Goal: Complete application form: Complete application form

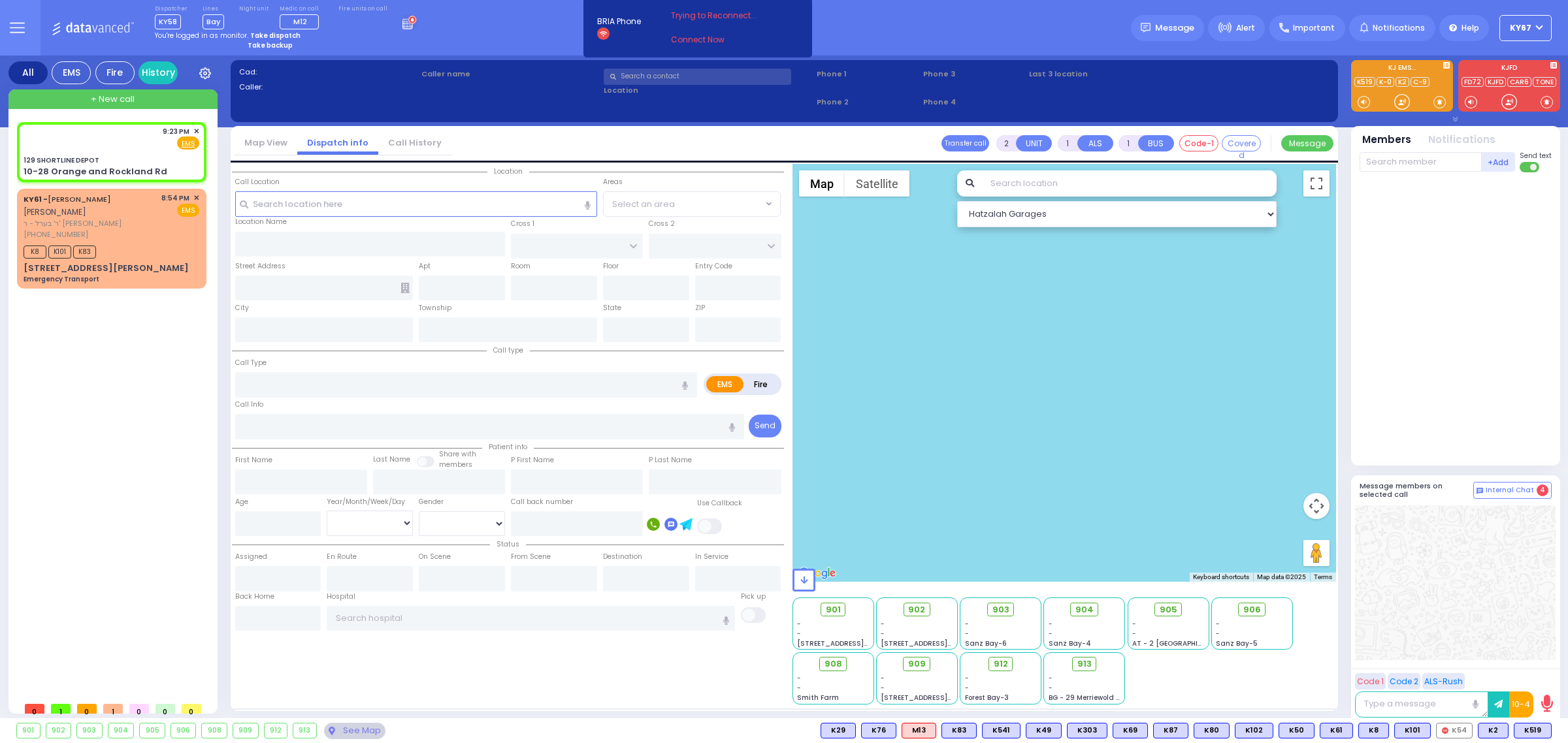
select select
radio input "true"
select select
type input "21:23"
select select "Hatzalah Garages"
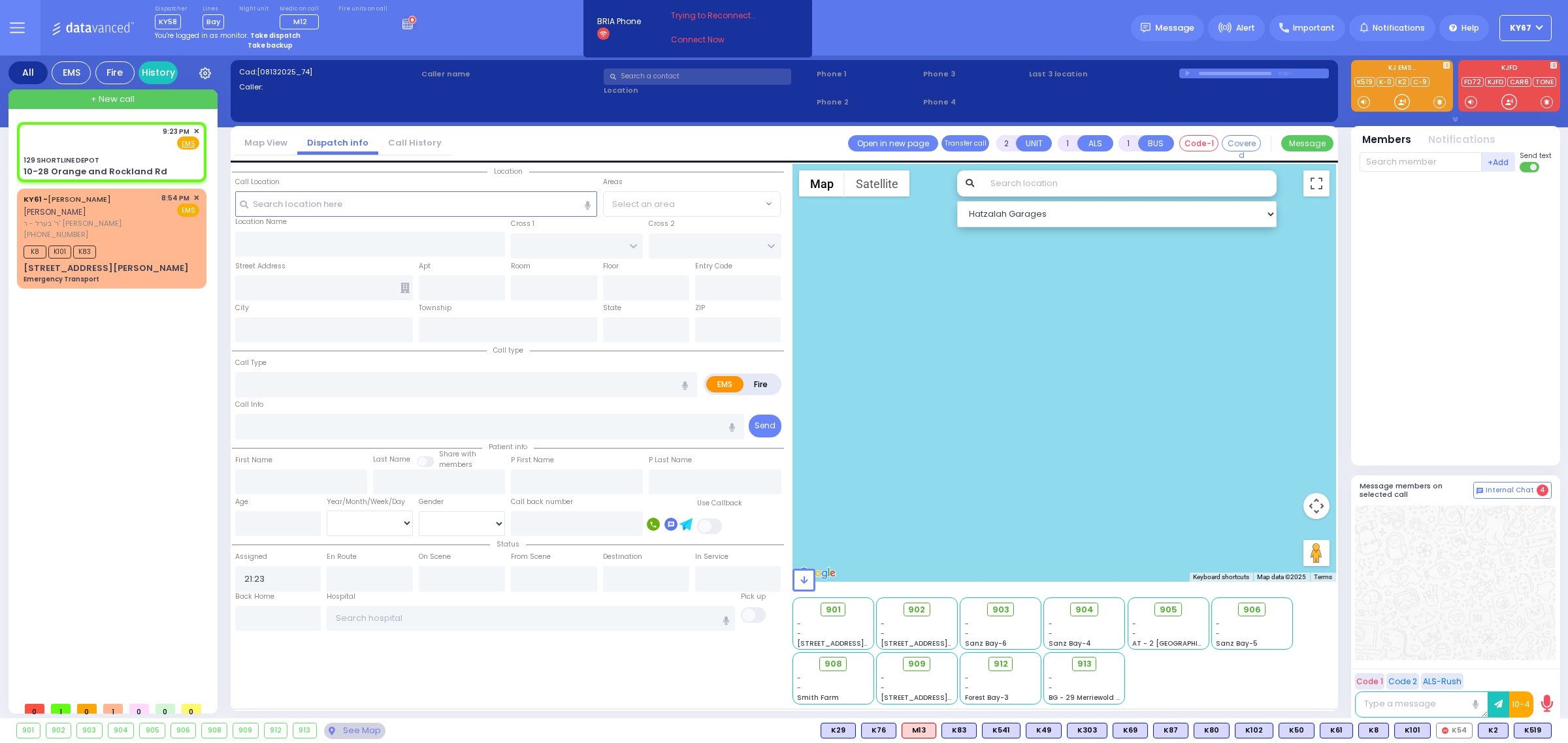
type input "129 SHORTLINE DEPOT"
type input "10-28 Orange and Rockland Rd"
type input "Monroe"
type input "[US_STATE]"
type input "10950"
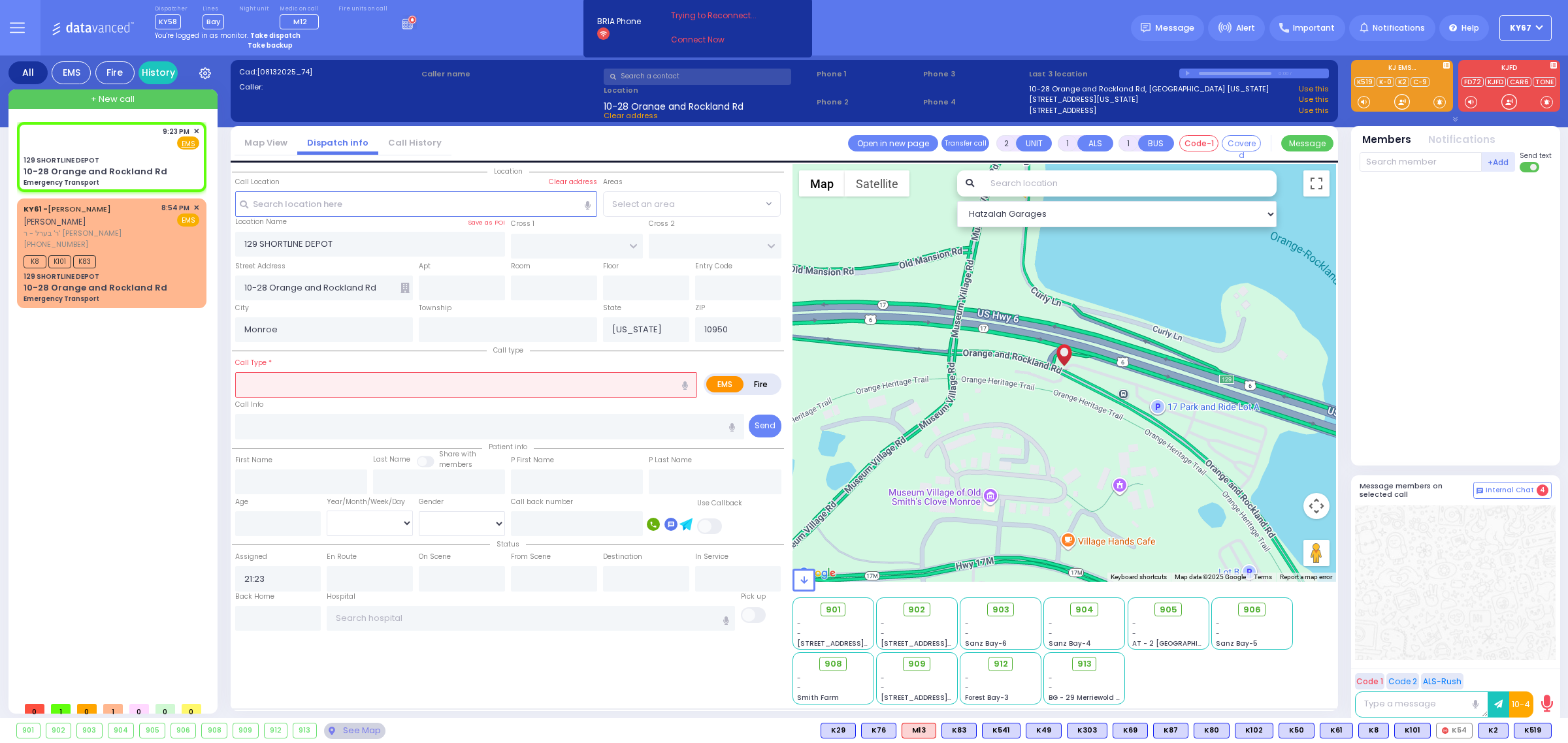
type input "1"
select select
type input "Emergency Transport"
radio input "true"
select select
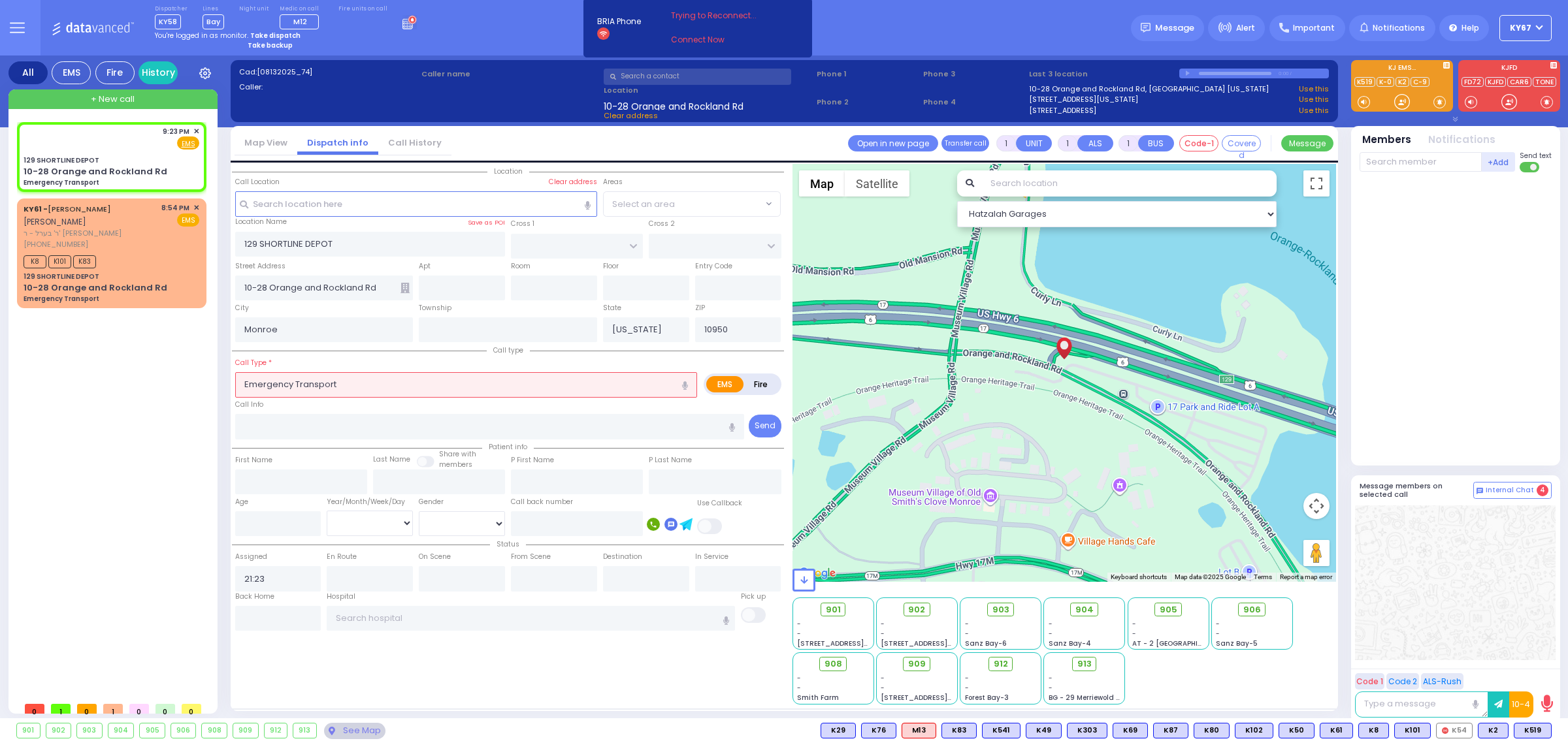
select select "Hatzalah Garages"
select select
radio input "true"
select select
select select "Hatzalah Garages"
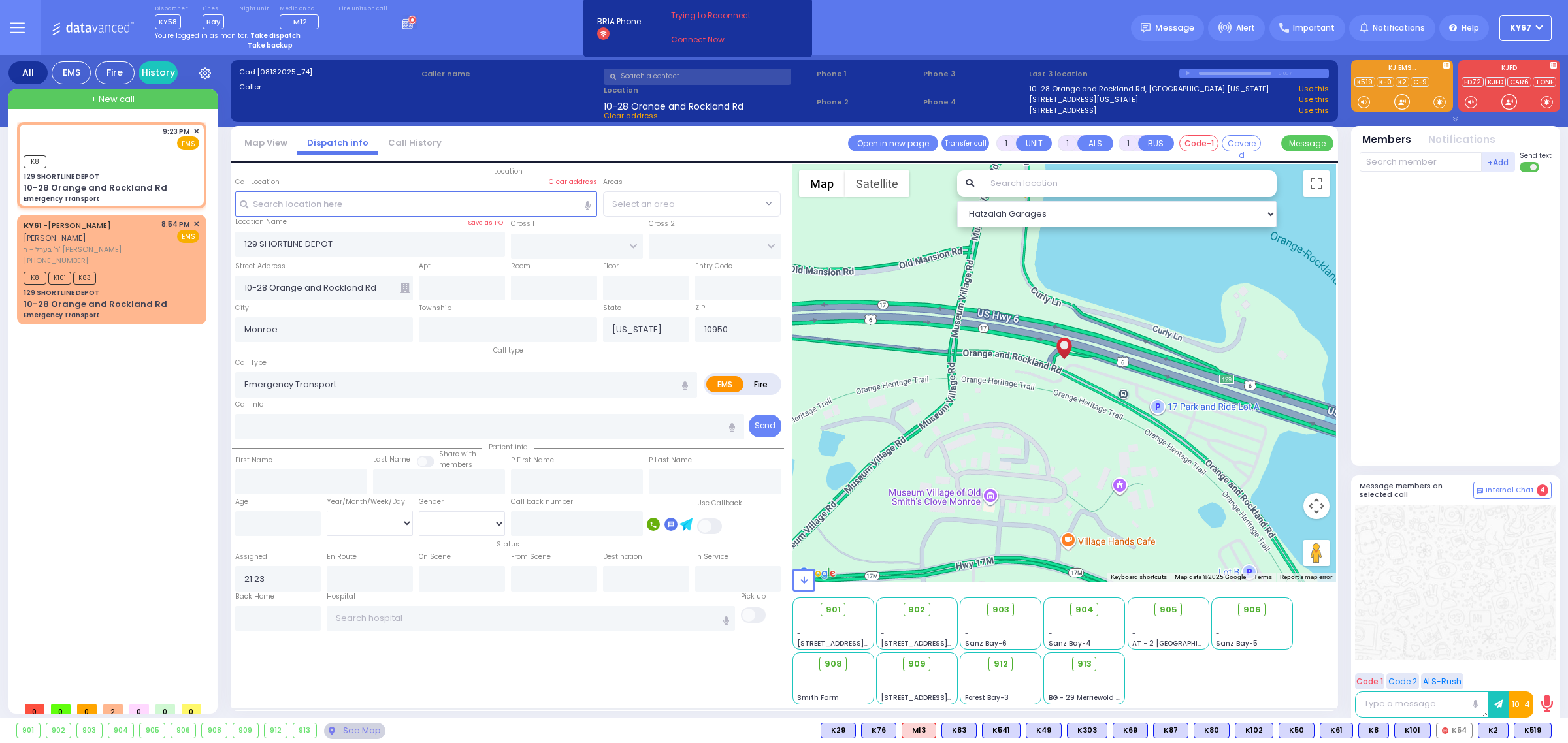
select select
radio input "true"
select select
type input "21:24"
select select "Hatzalah Garages"
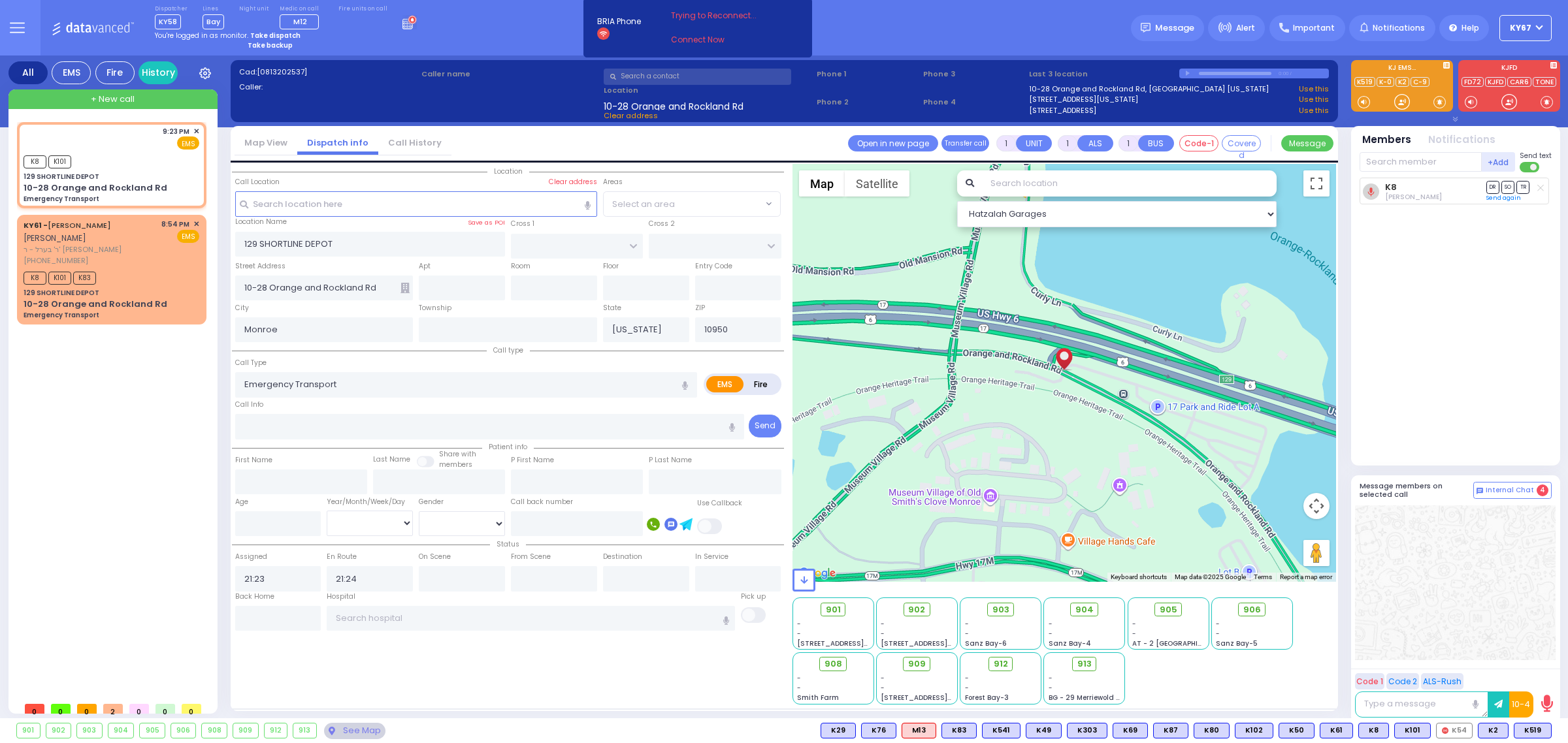
select select
radio input "true"
select select
select select "Hatzalah Garages"
select select
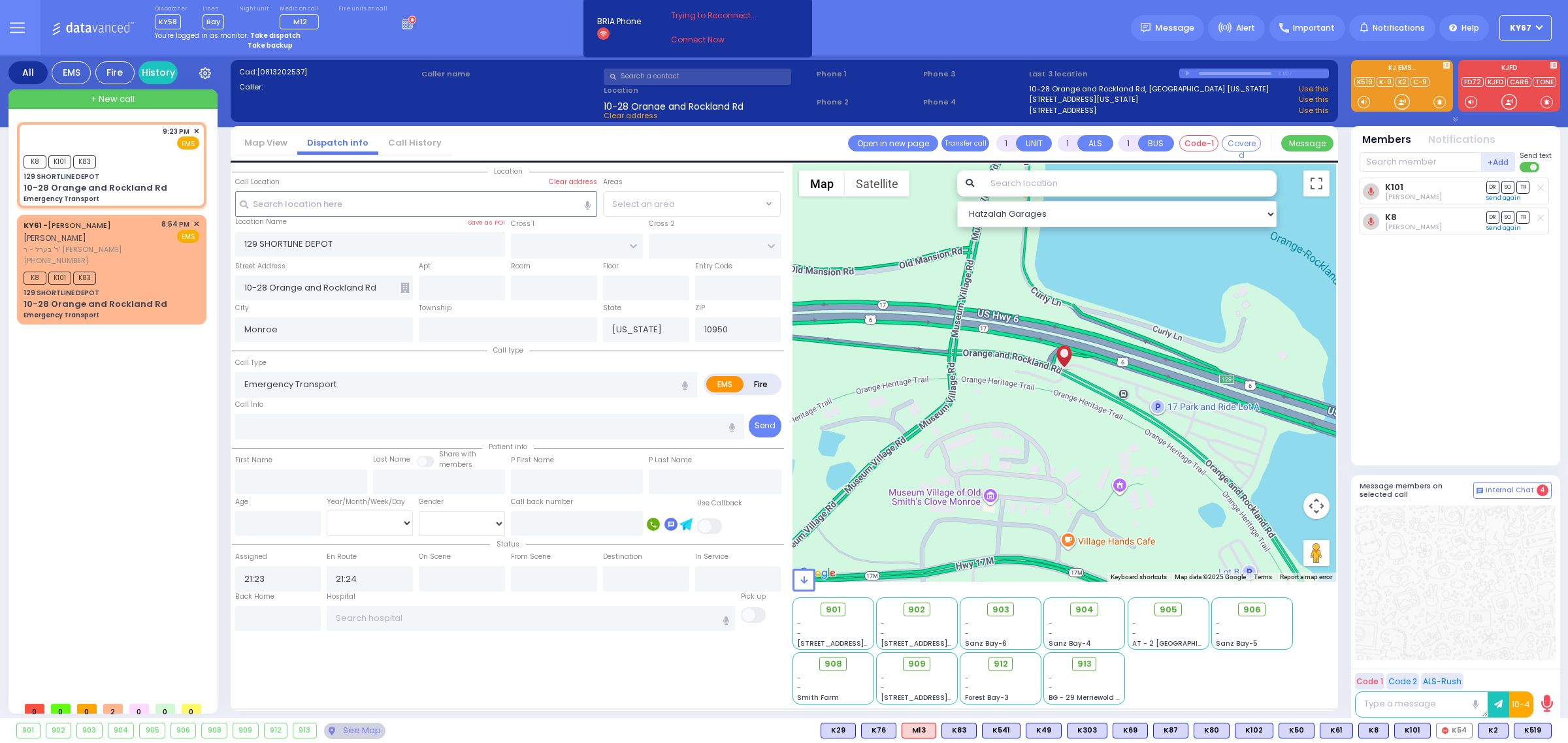
radio input "true"
select select
select select "Hatzalah Garages"
